Goal: Transaction & Acquisition: Subscribe to service/newsletter

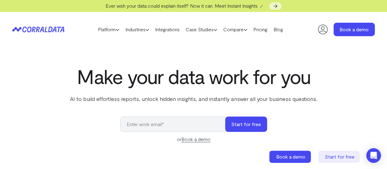
click at [317, 29] on icon at bounding box center [323, 29] width 12 height 12
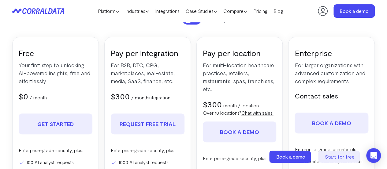
scroll to position [110, 0]
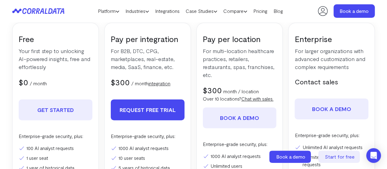
click at [154, 111] on link "REQUEST FREE TRIAL" at bounding box center [148, 109] width 74 height 21
